Goal: Task Accomplishment & Management: Manage account settings

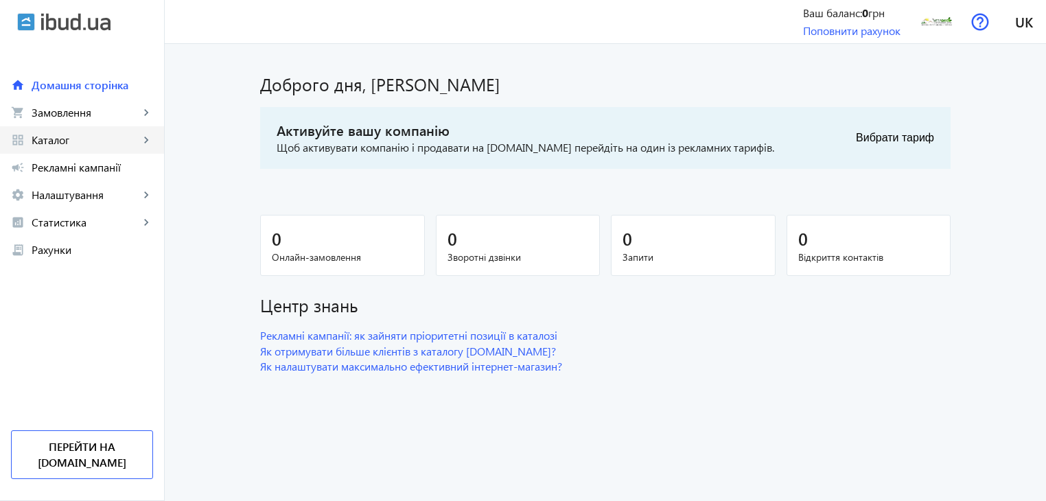
click at [144, 139] on mat-icon "keyboard_arrow_right" at bounding box center [146, 140] width 14 height 14
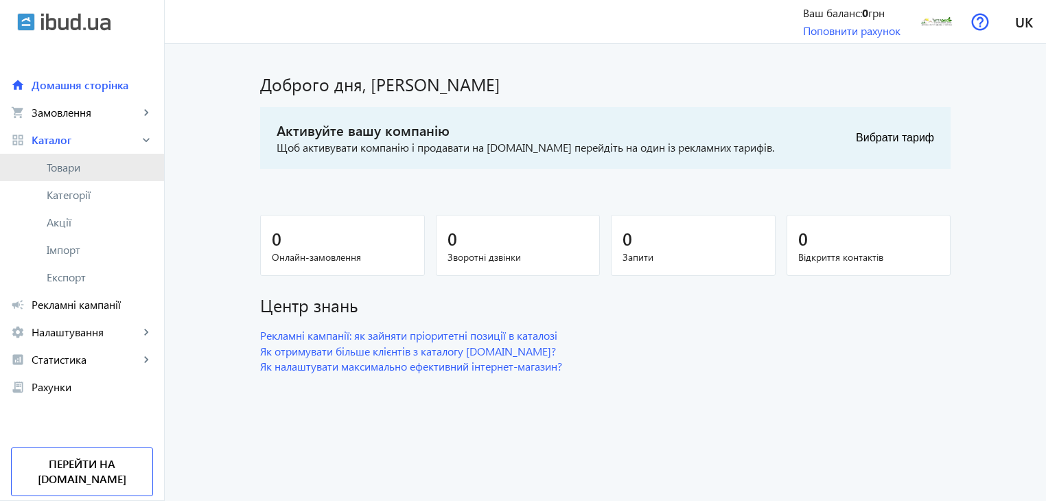
click at [84, 168] on span "Товари" at bounding box center [100, 168] width 106 height 14
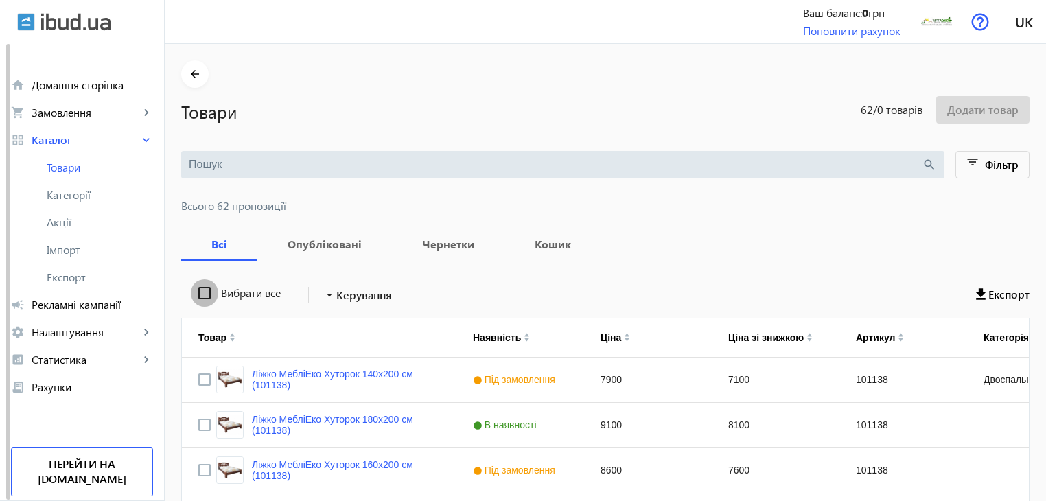
click at [199, 297] on input "Вибрати все" at bounding box center [204, 292] width 27 height 27
checkbox input "true"
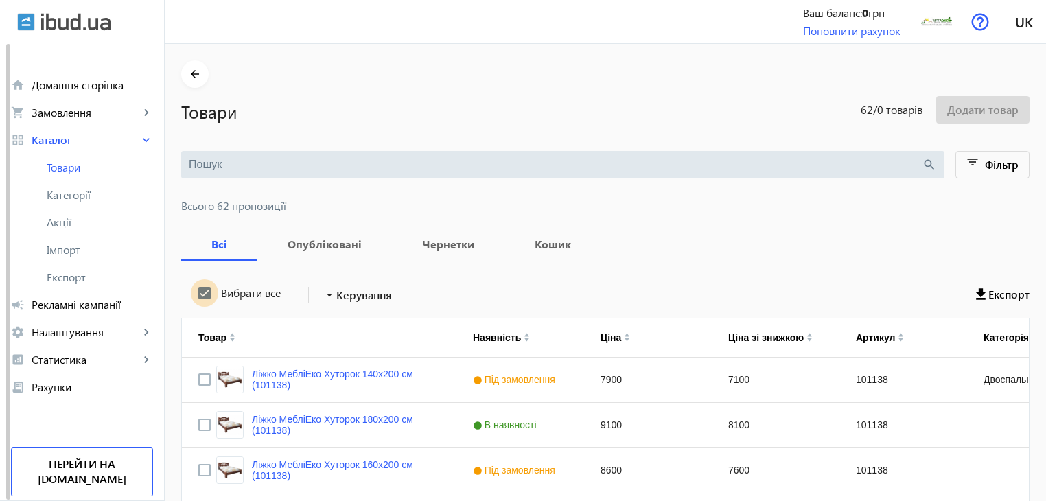
checkbox input "true"
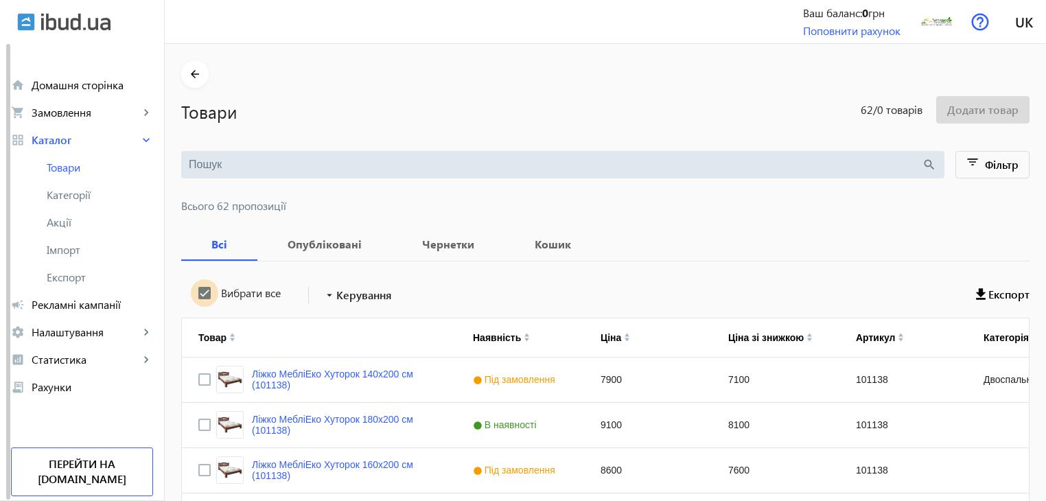
checkbox input "true"
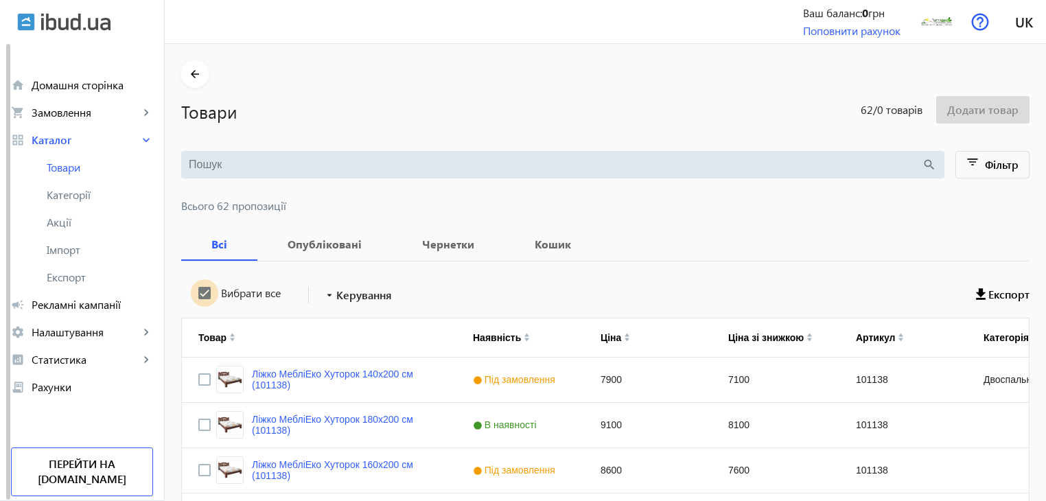
checkbox input "true"
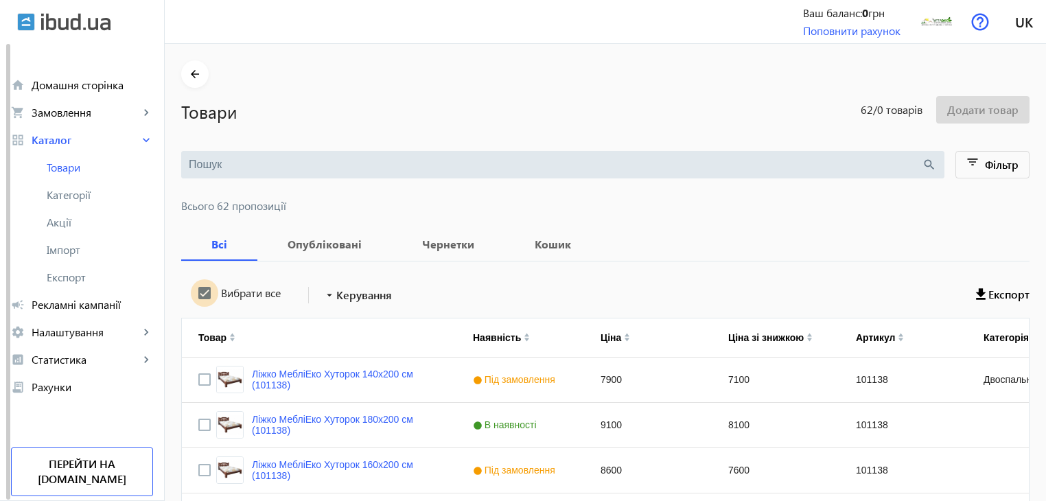
checkbox input "true"
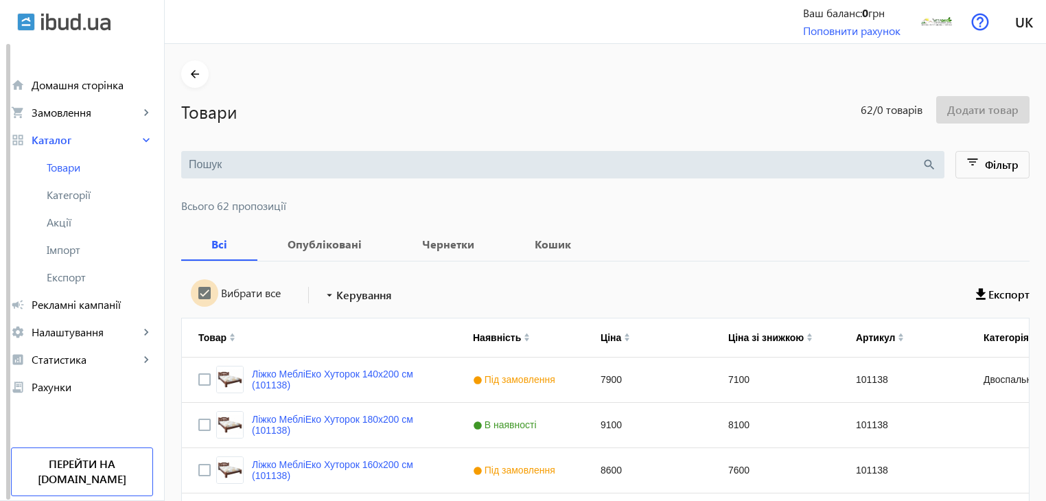
checkbox input "true"
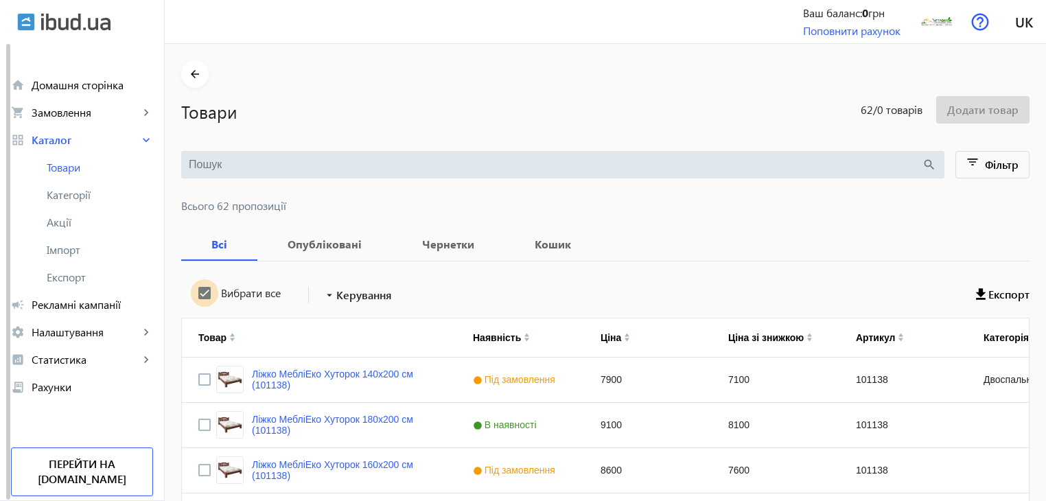
checkbox input "true"
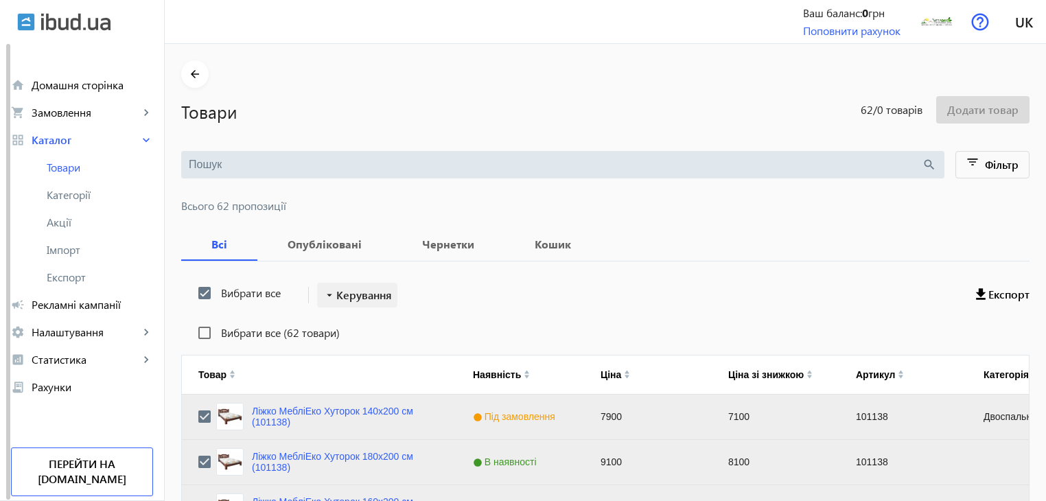
click at [354, 297] on span "Керування" at bounding box center [364, 295] width 56 height 16
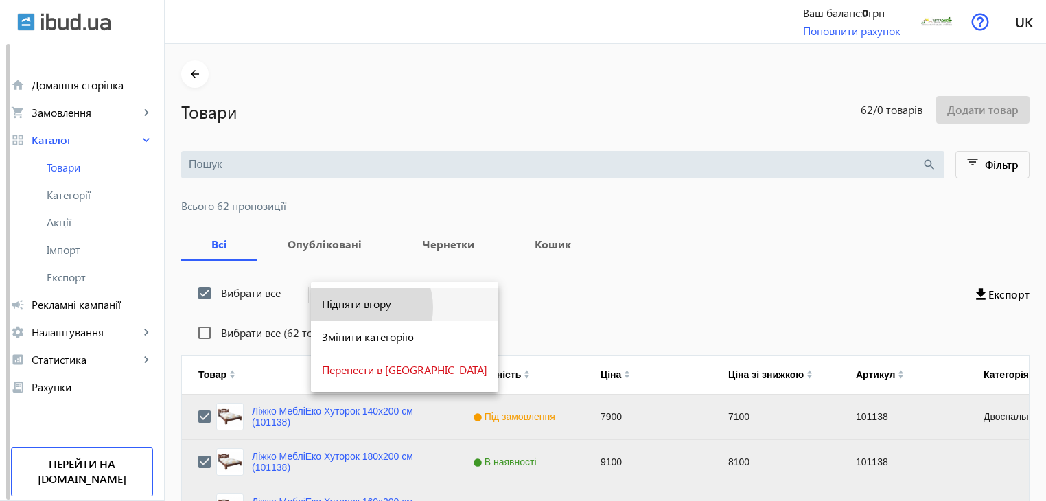
click at [358, 307] on span "Підняти вгору" at bounding box center [404, 304] width 165 height 11
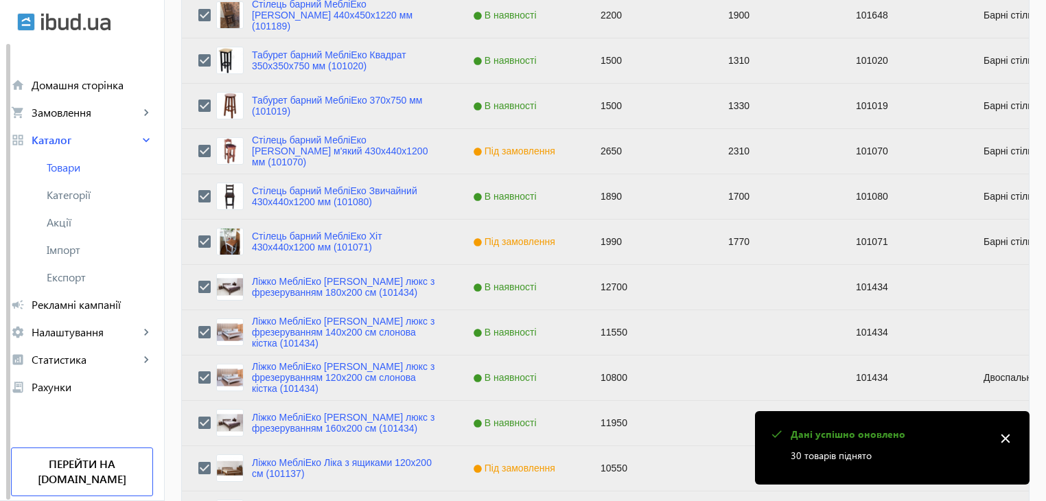
scroll to position [1383, 0]
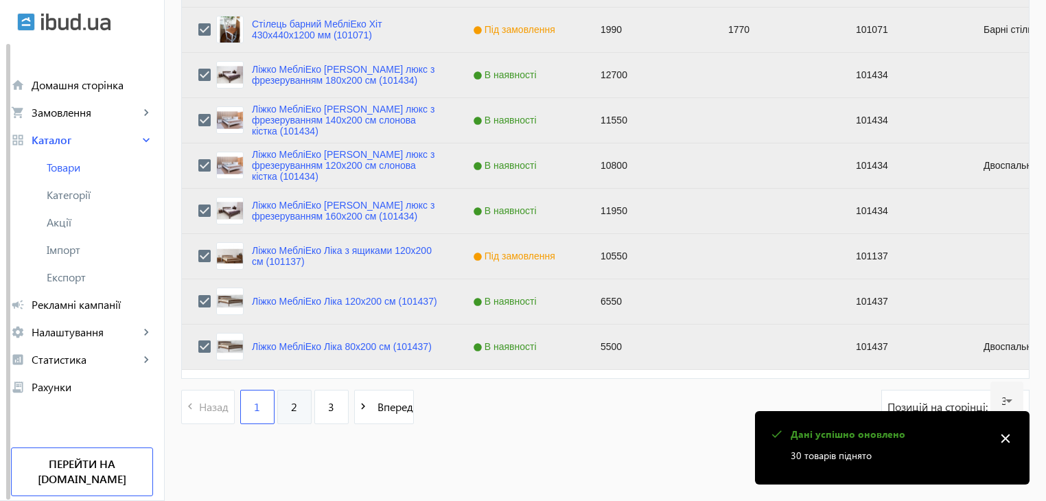
click at [289, 413] on link "2" at bounding box center [294, 407] width 34 height 34
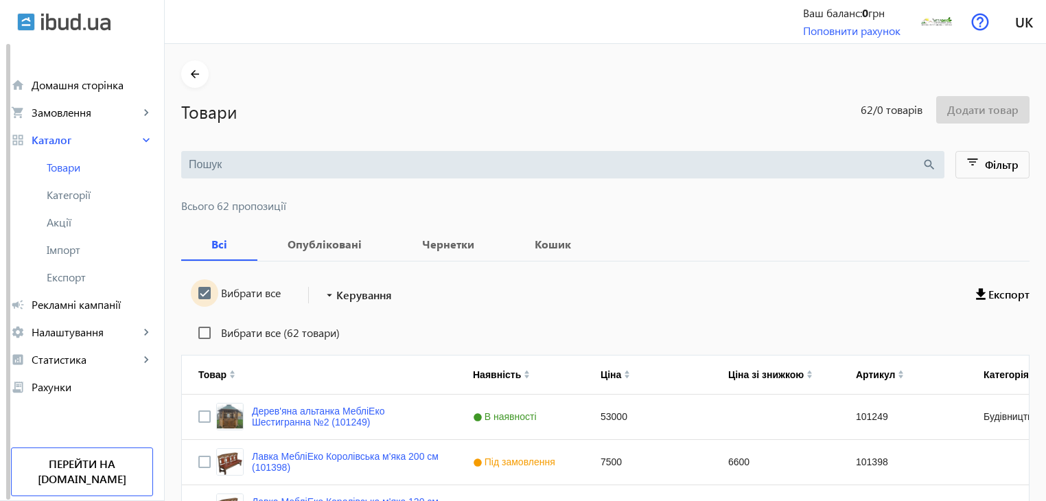
click at [196, 296] on input "Вибрати все" at bounding box center [204, 292] width 27 height 27
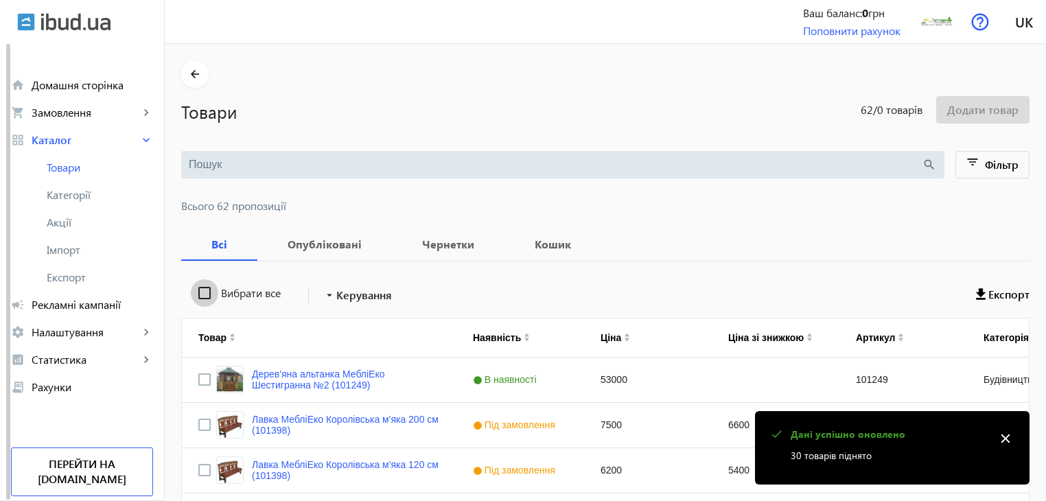
click at [196, 296] on input "Вибрати все" at bounding box center [204, 292] width 27 height 27
checkbox input "true"
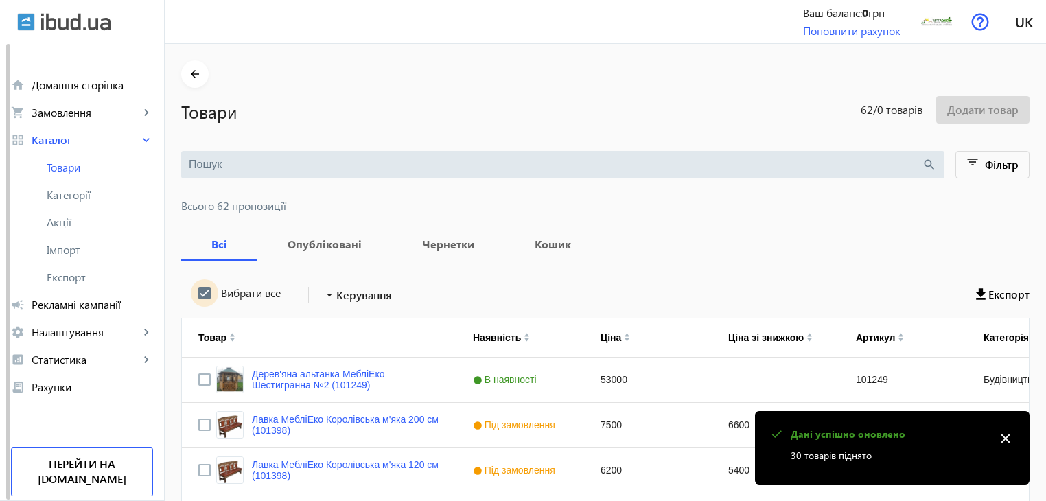
checkbox input "true"
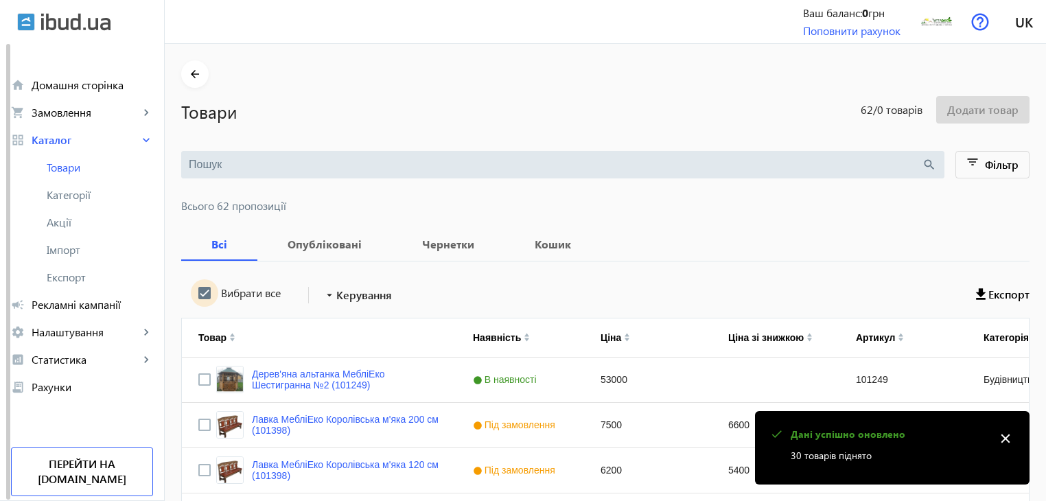
checkbox input "true"
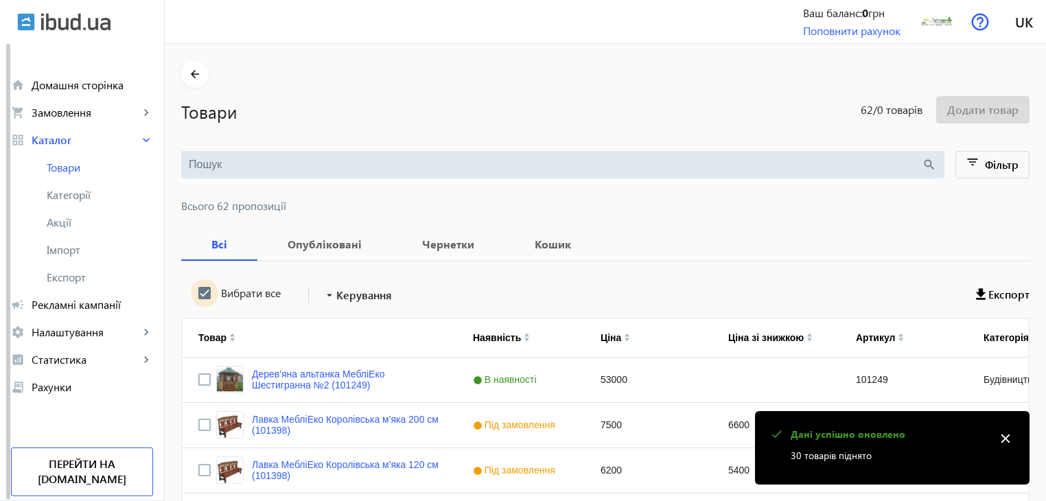
checkbox input "true"
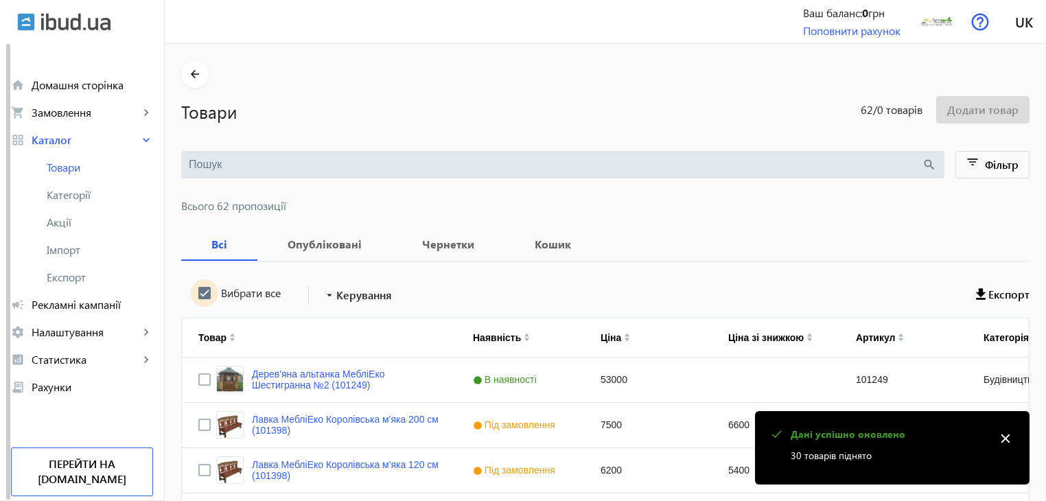
checkbox input "true"
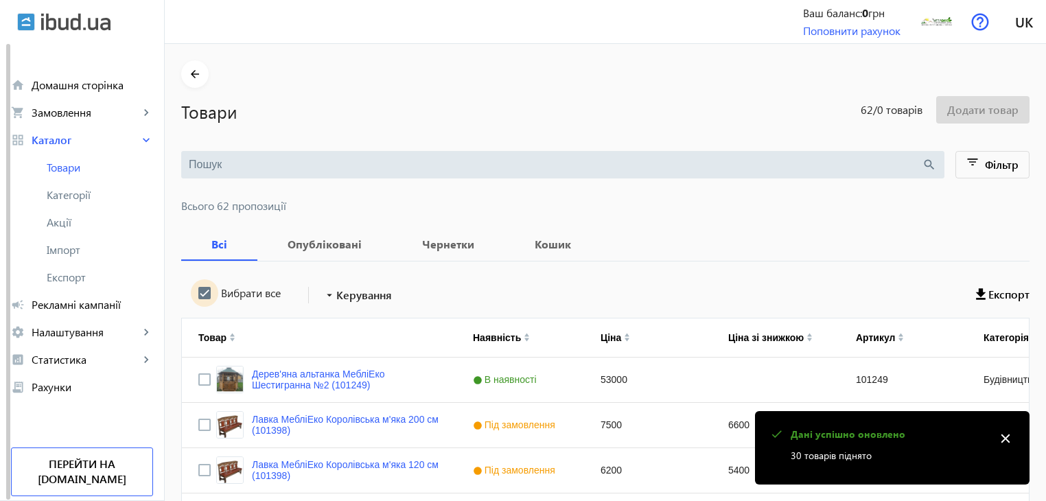
checkbox input "true"
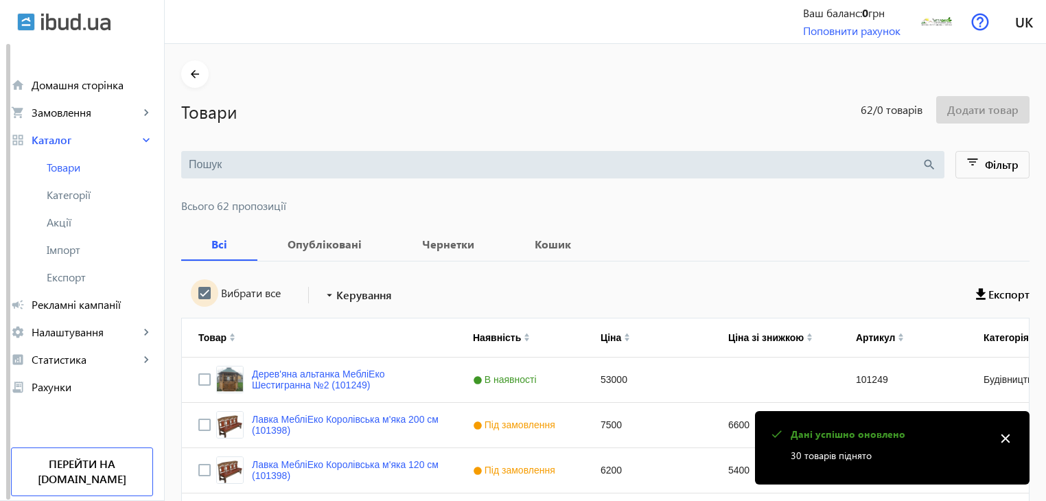
checkbox input "true"
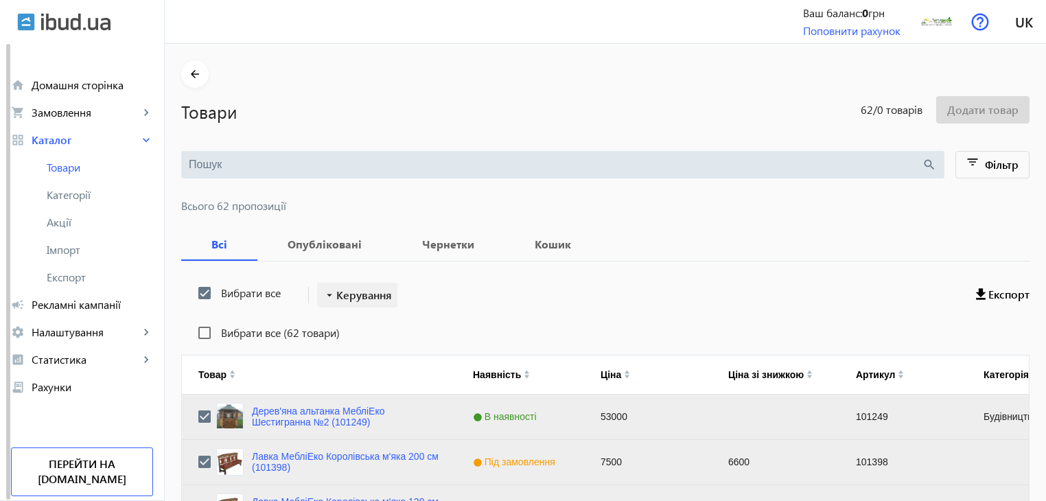
click at [336, 289] on span "Керування" at bounding box center [364, 295] width 56 height 16
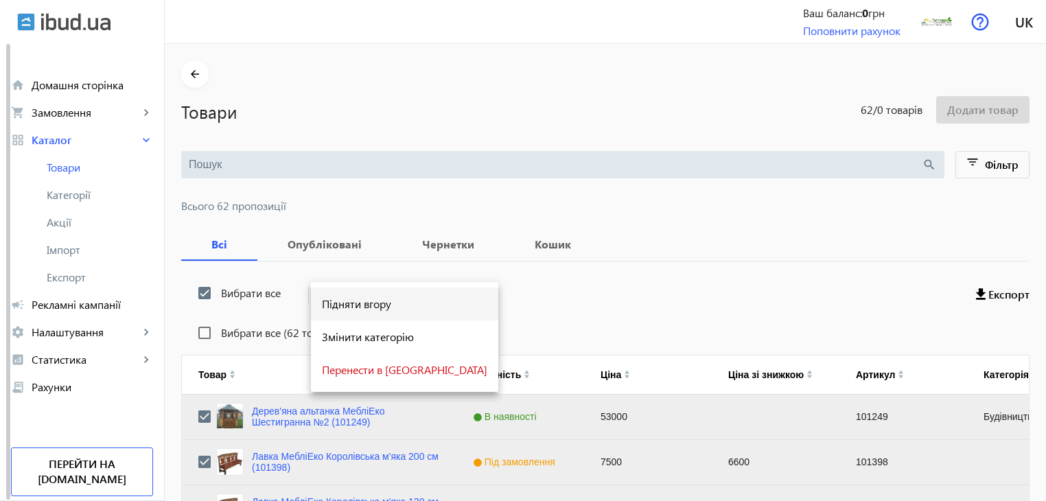
click at [336, 302] on span "Підняти вгору" at bounding box center [404, 304] width 165 height 11
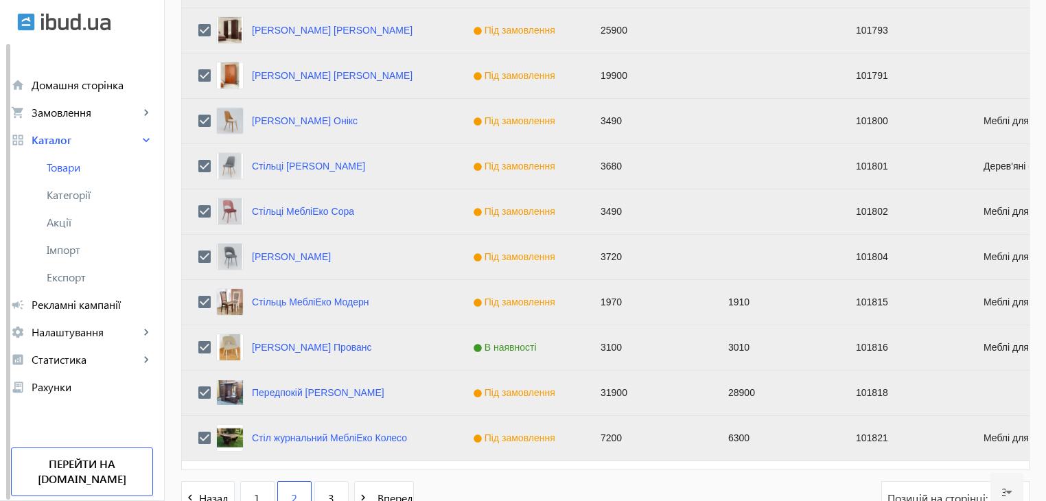
scroll to position [1383, 0]
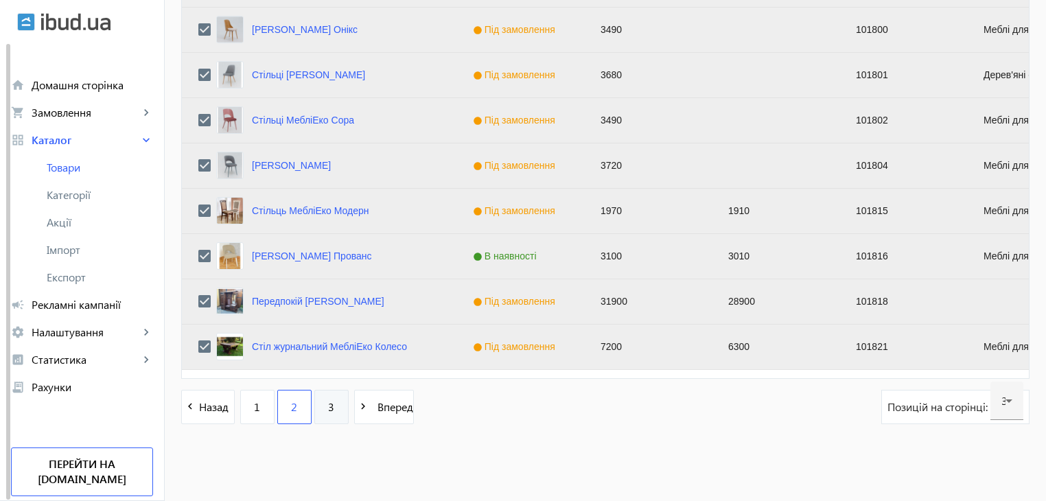
click at [316, 410] on link "3" at bounding box center [331, 407] width 34 height 34
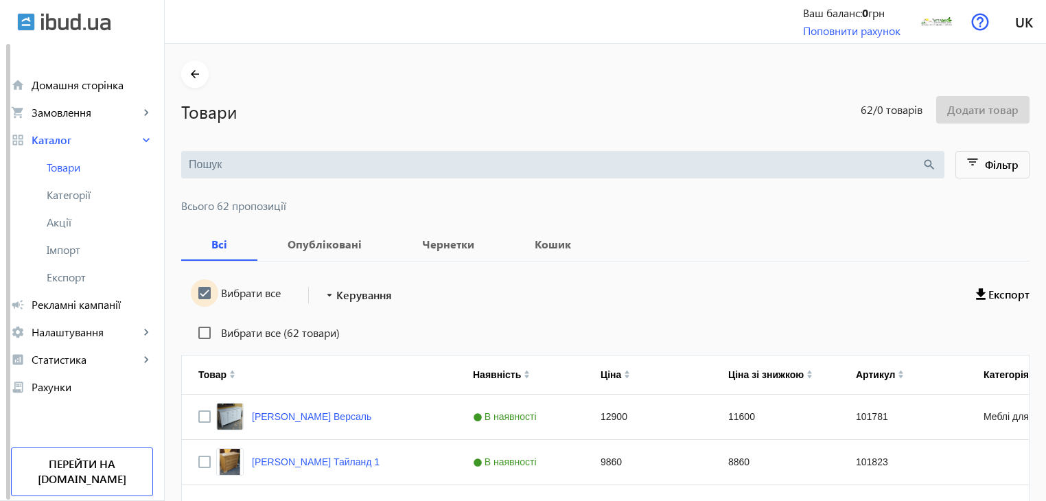
click at [193, 290] on input "Вибрати все" at bounding box center [204, 292] width 27 height 27
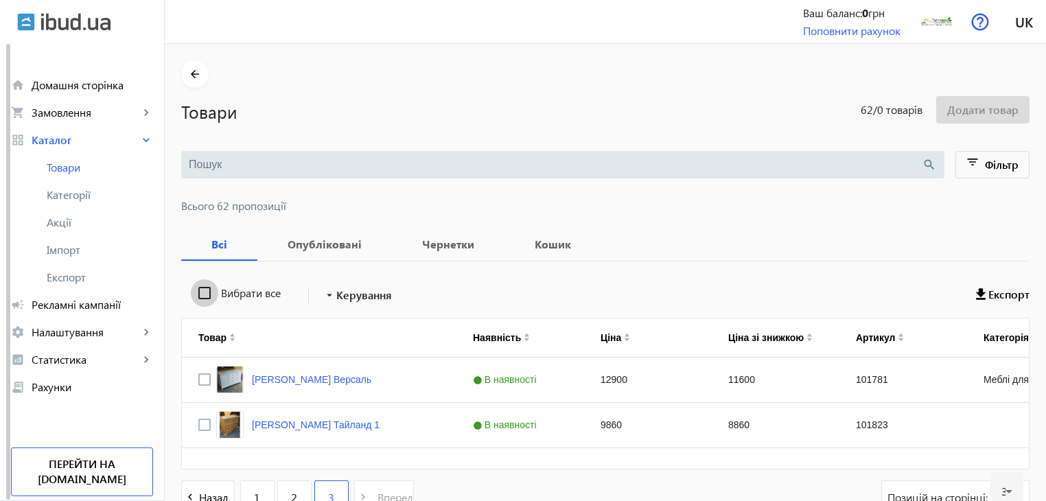
click at [191, 289] on input "Вибрати все" at bounding box center [204, 292] width 27 height 27
checkbox input "true"
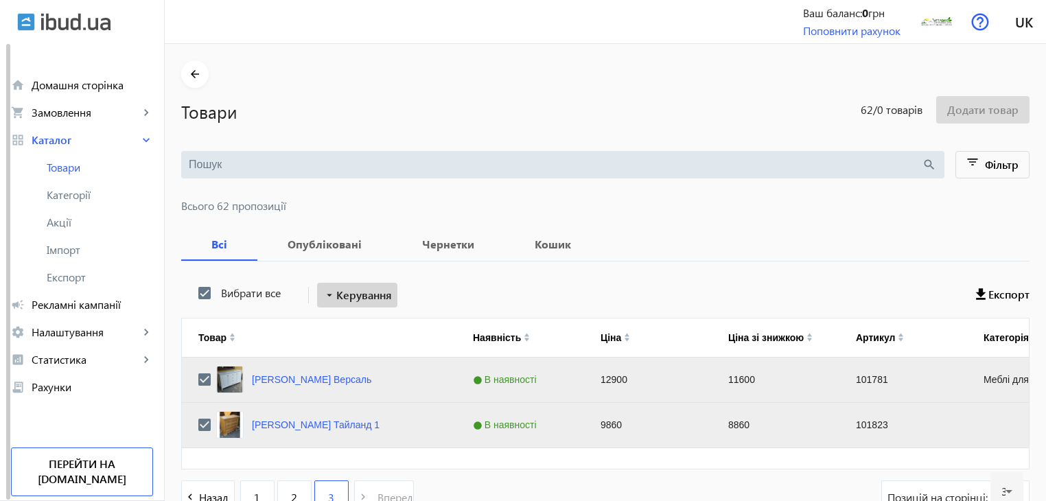
click at [349, 288] on span "Керування" at bounding box center [364, 295] width 56 height 16
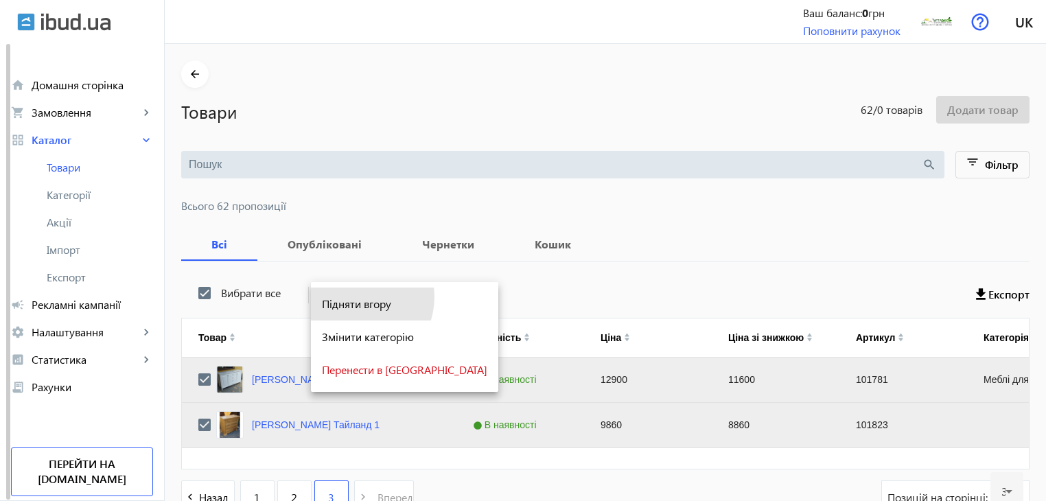
click at [353, 299] on span "Підняти вгору" at bounding box center [404, 304] width 165 height 11
